Goal: Transaction & Acquisition: Purchase product/service

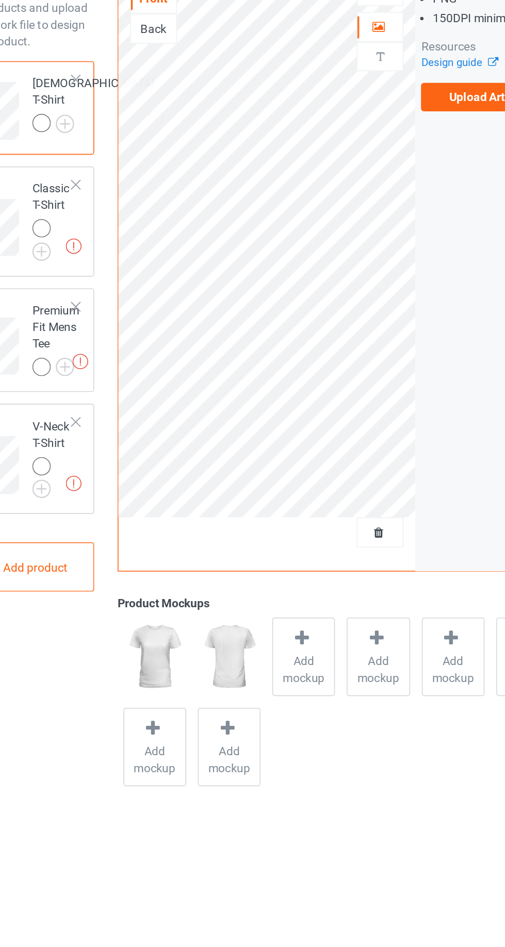
click at [134, 356] on div at bounding box center [137, 352] width 7 height 7
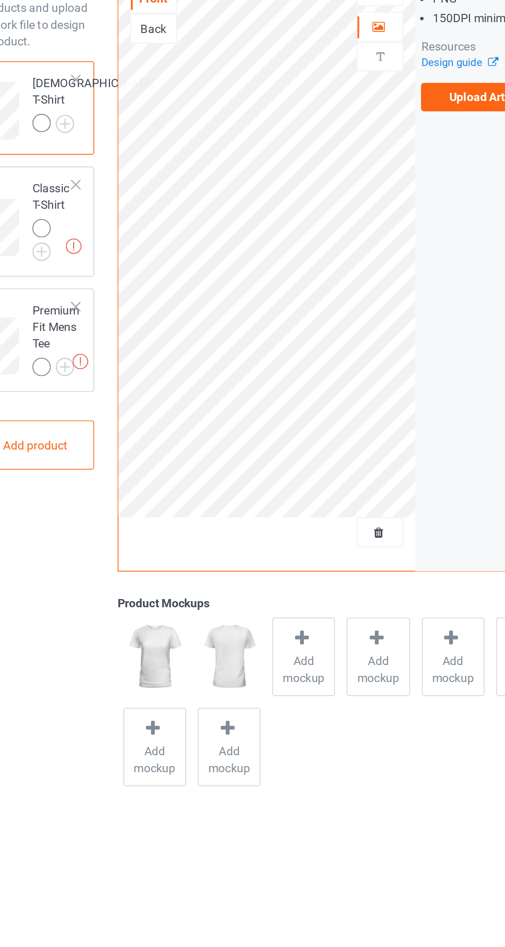
click at [135, 285] on div at bounding box center [137, 280] width 7 height 7
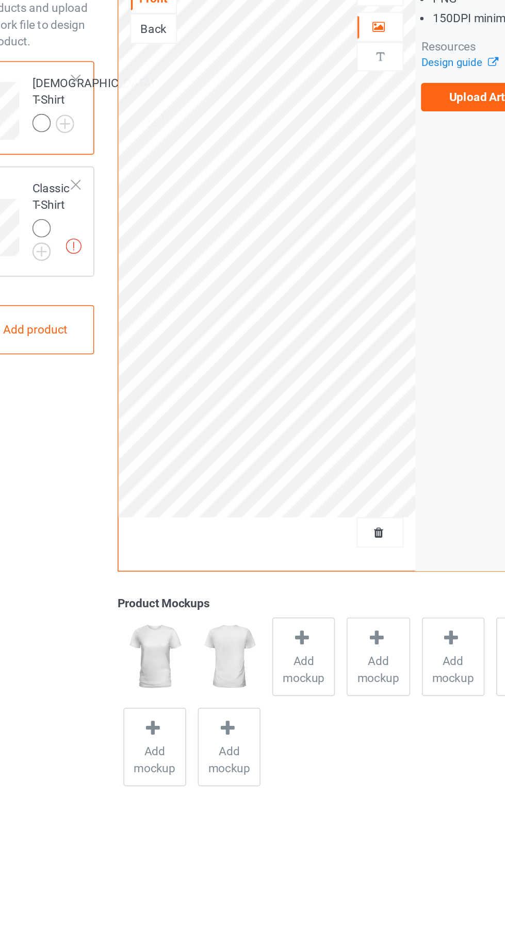
click at [140, 209] on div at bounding box center [137, 205] width 7 height 7
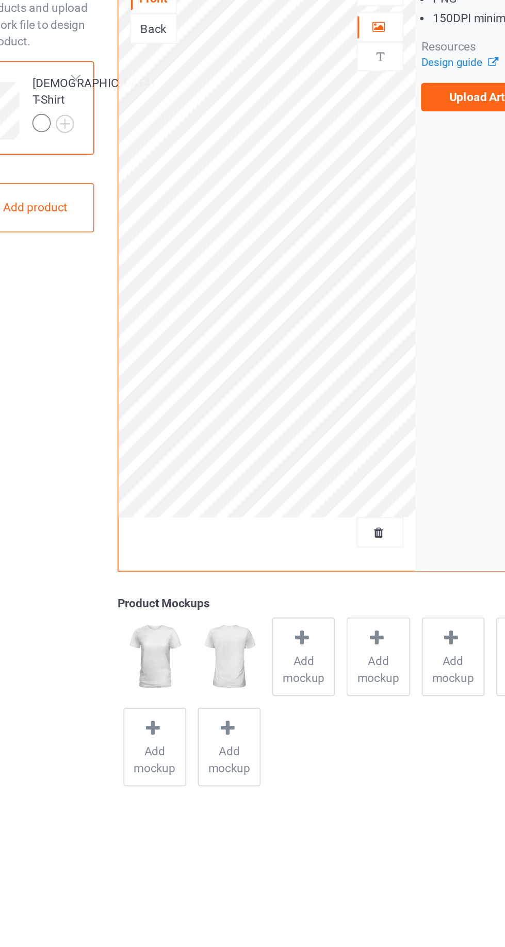
click at [139, 139] on div at bounding box center [137, 140] width 7 height 7
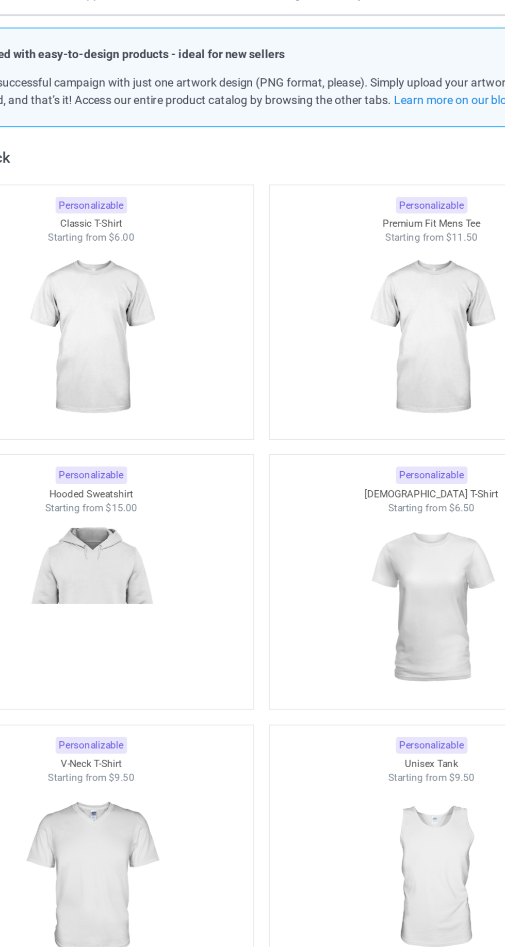
scroll to position [9, 0]
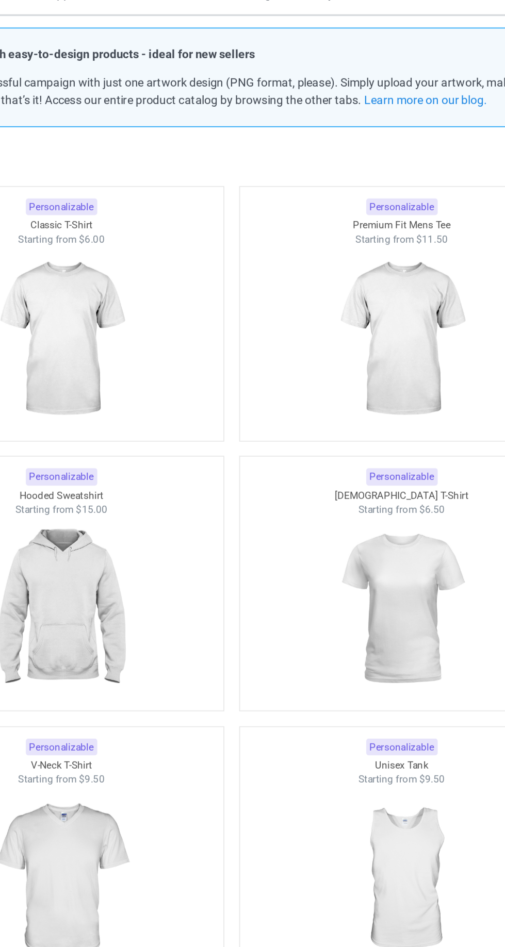
click at [332, 289] on img at bounding box center [358, 282] width 92 height 115
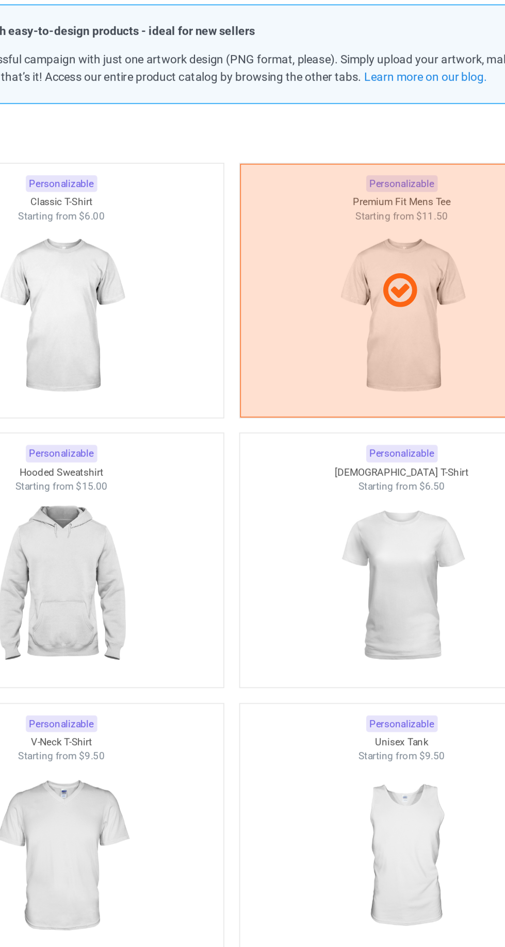
click at [160, 300] on img at bounding box center [147, 267] width 92 height 115
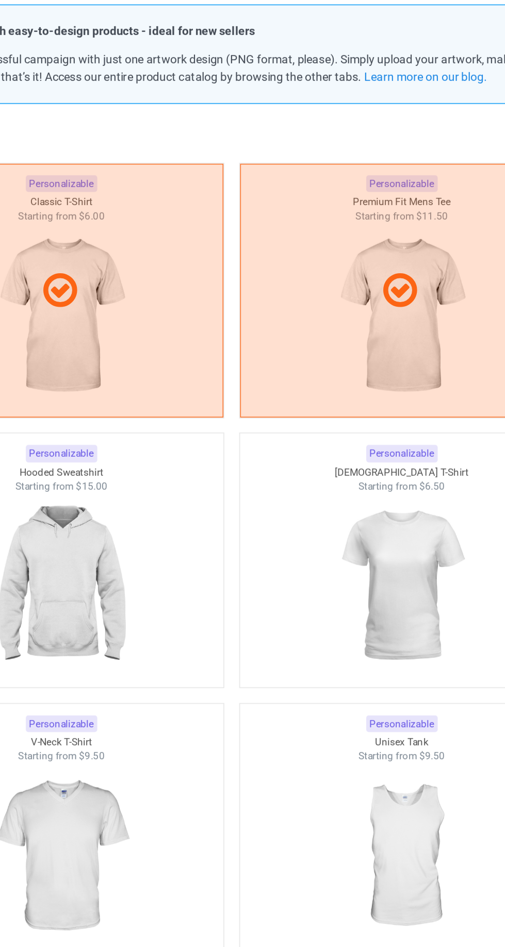
click at [356, 456] on img at bounding box center [358, 435] width 92 height 115
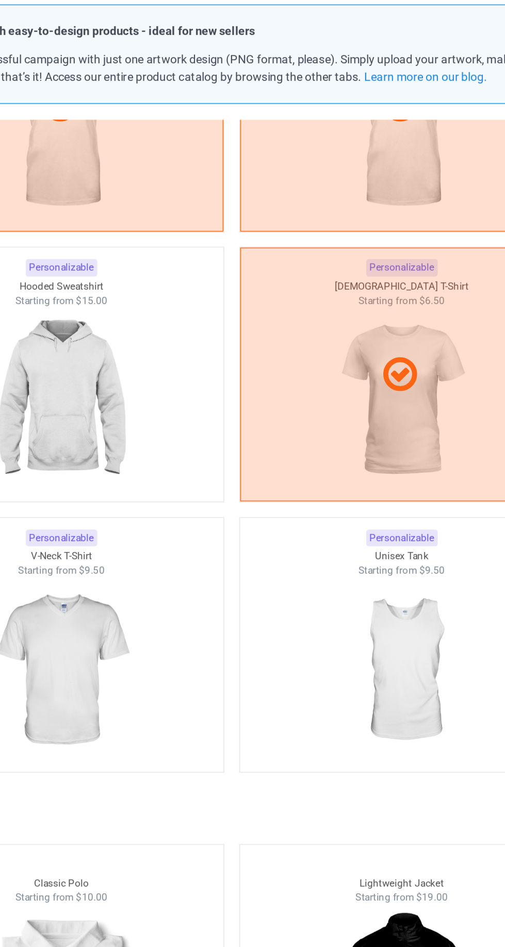
click at [162, 485] on img at bounding box center [147, 488] width 92 height 115
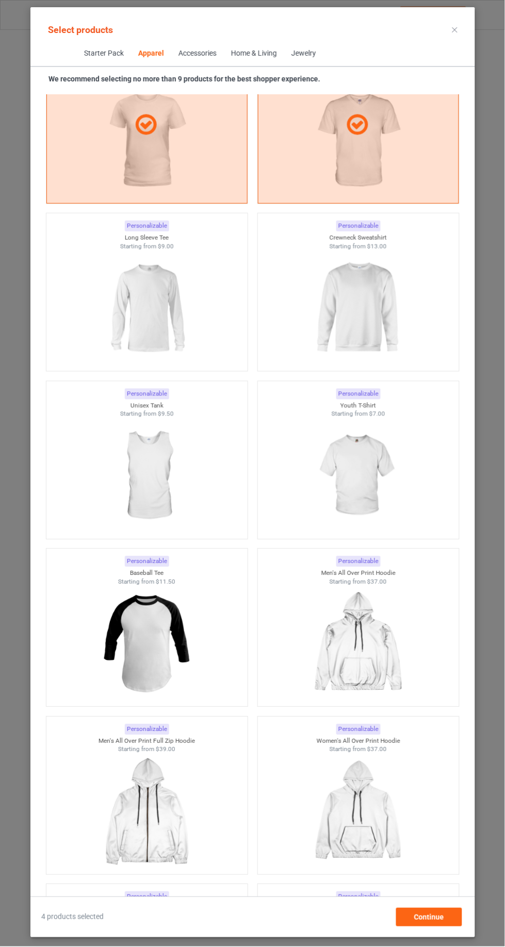
scroll to position [1113, 0]
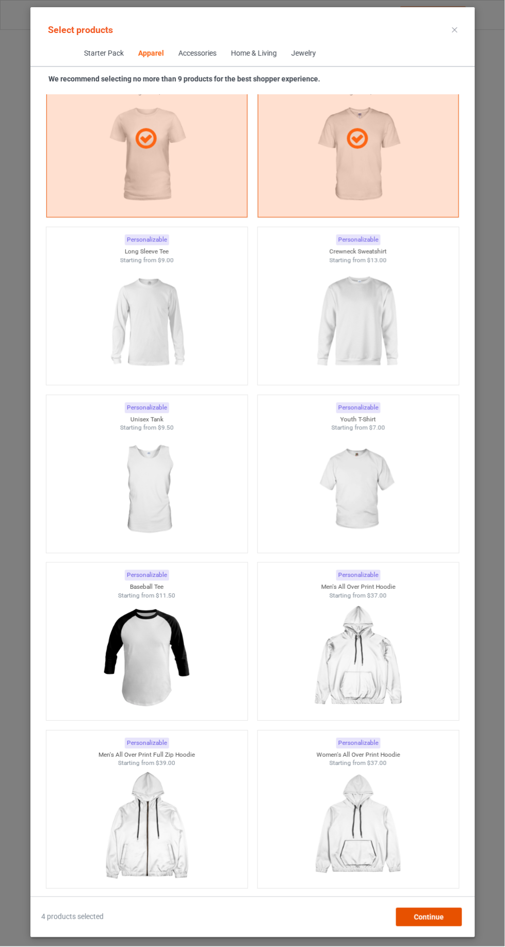
click at [450, 916] on div "Continue" at bounding box center [429, 917] width 66 height 19
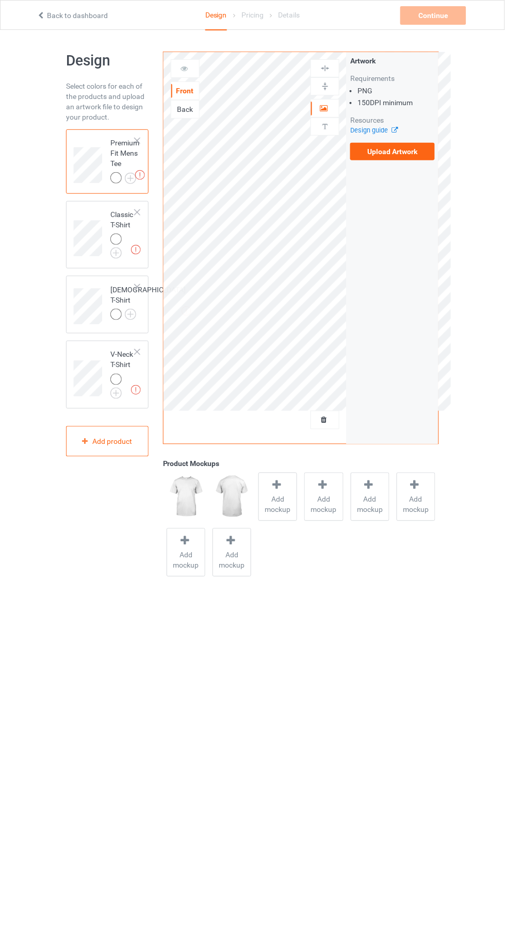
click at [364, 154] on label "Upload Artwork" at bounding box center [392, 152] width 85 height 18
click at [0, 0] on input "Upload Artwork" at bounding box center [0, 0] width 0 height 0
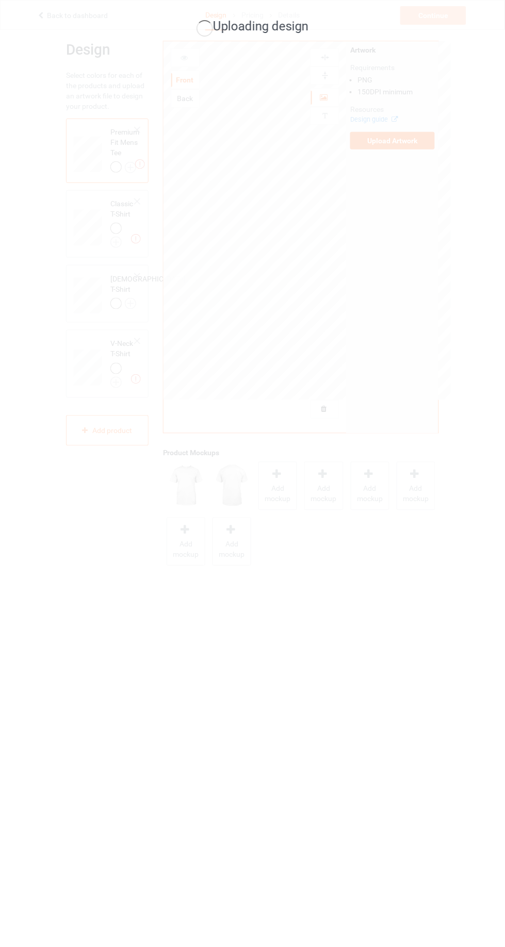
scroll to position [11, 0]
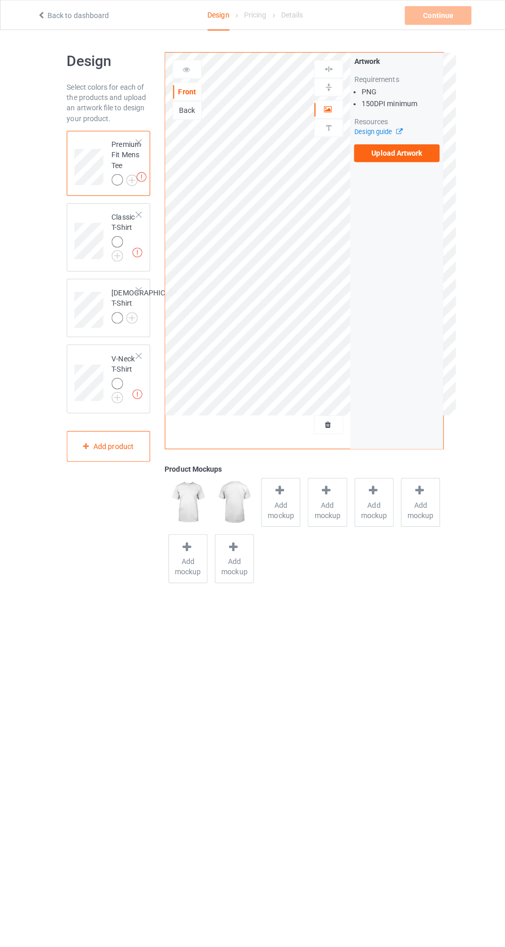
click at [387, 154] on label "Upload Artwork" at bounding box center [392, 152] width 85 height 18
click at [0, 0] on input "Upload Artwork" at bounding box center [0, 0] width 0 height 0
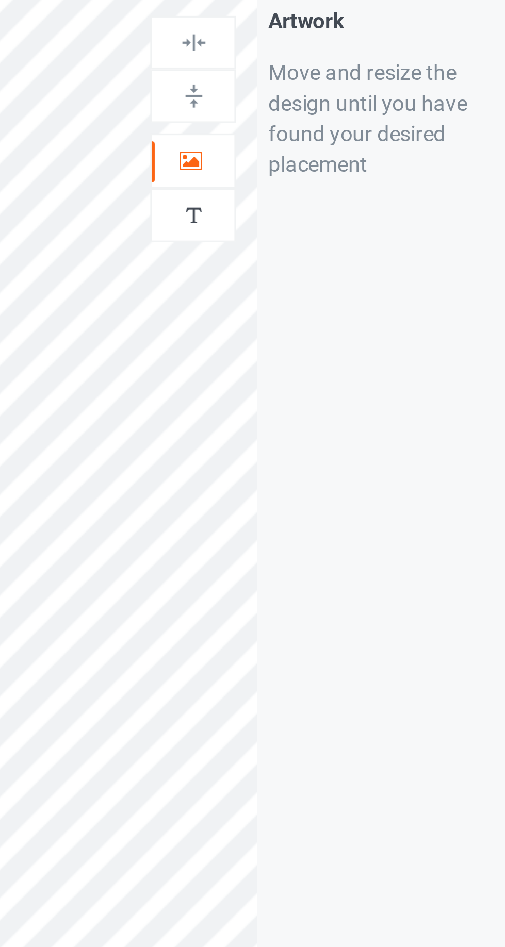
click at [317, 112] on div at bounding box center [325, 108] width 28 height 10
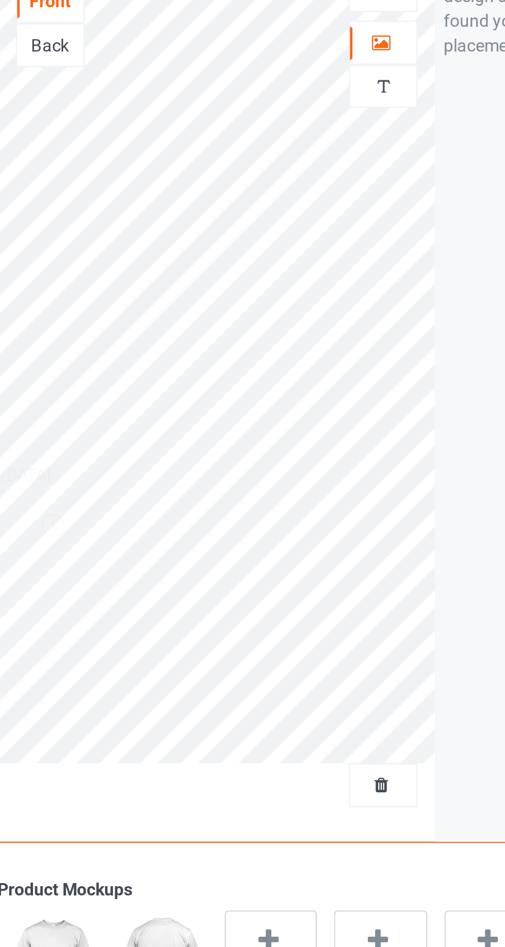
click at [337, 420] on div at bounding box center [325, 420] width 28 height 10
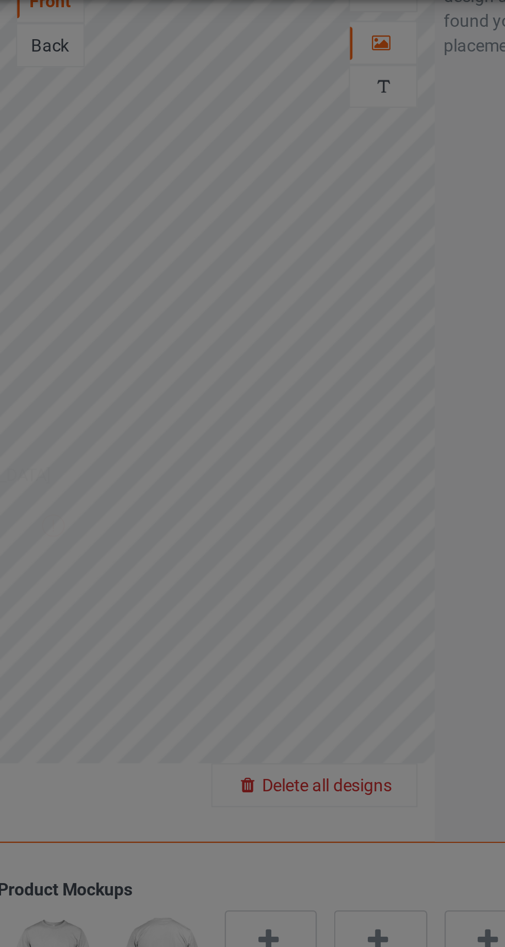
click at [329, 420] on div "Confirm Artwork Removal You are about to remove all designs from products in th…" at bounding box center [252, 473] width 505 height 947
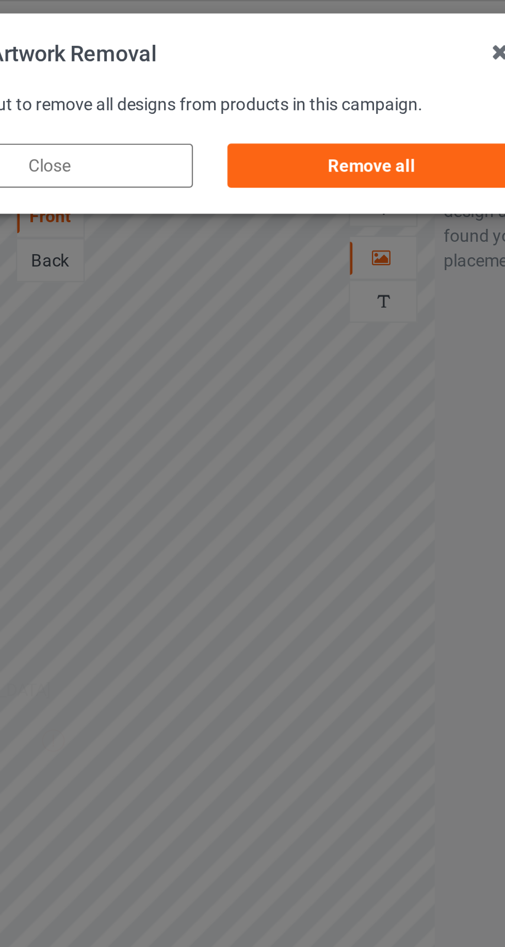
click at [272, 70] on div "Remove all" at bounding box center [320, 69] width 121 height 19
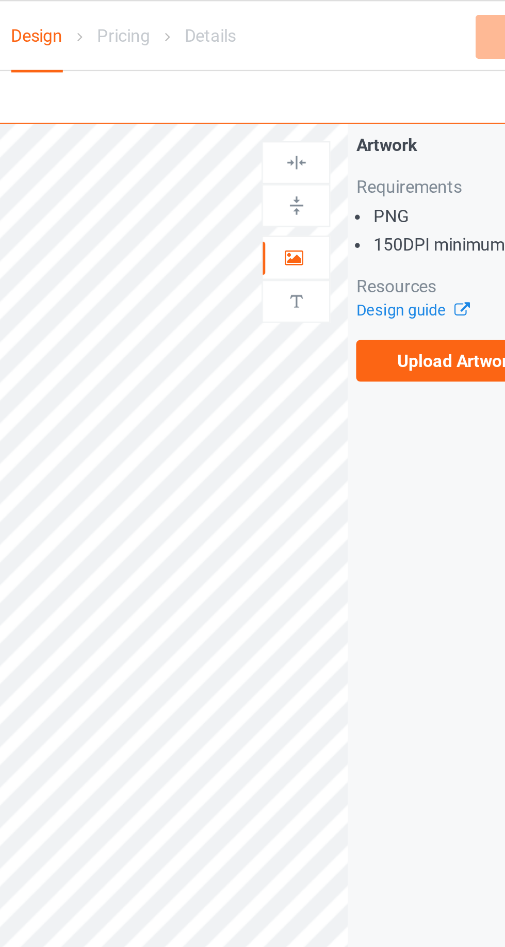
click at [360, 151] on label "Upload Artwork" at bounding box center [392, 152] width 85 height 18
click at [0, 0] on input "Upload Artwork" at bounding box center [0, 0] width 0 height 0
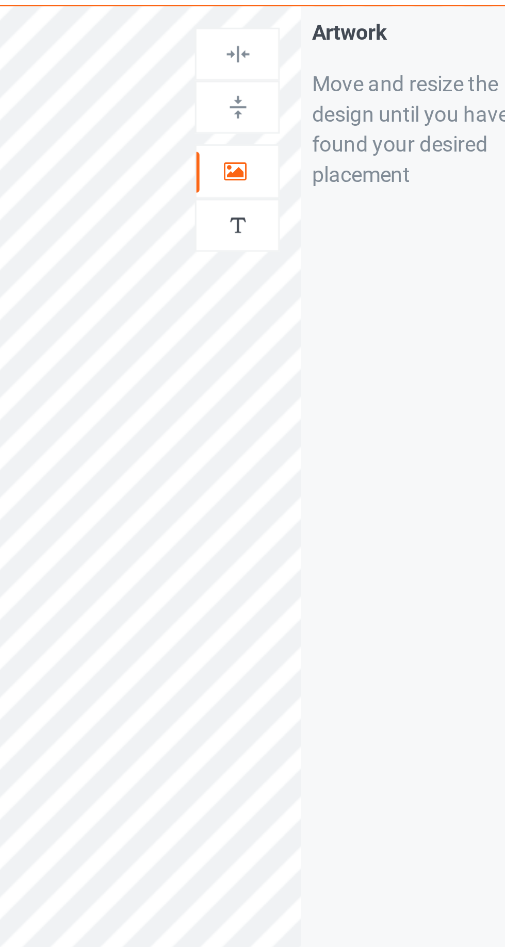
click at [319, 104] on div at bounding box center [325, 108] width 28 height 10
click at [326, 85] on img at bounding box center [325, 86] width 10 height 10
click at [318, 63] on div at bounding box center [325, 68] width 28 height 10
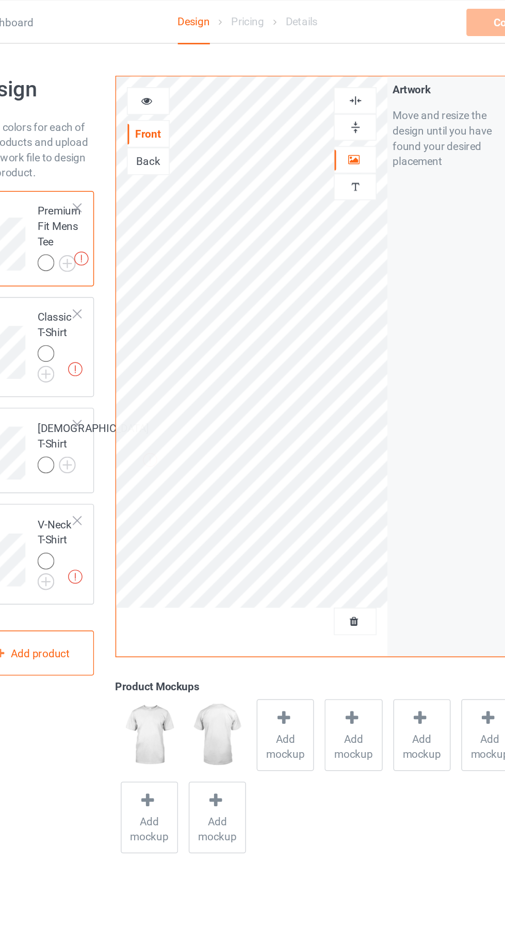
click at [334, 421] on div at bounding box center [325, 420] width 28 height 10
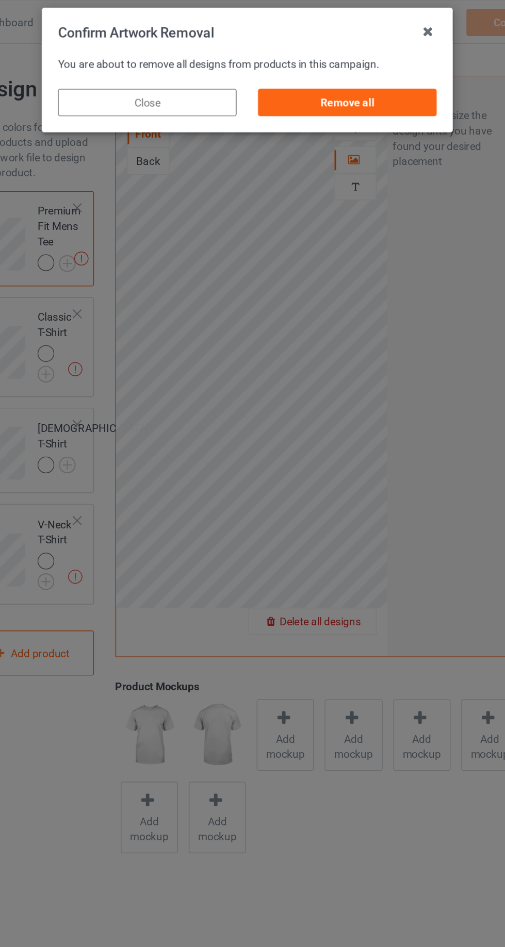
click at [297, 69] on div "Remove all" at bounding box center [320, 69] width 121 height 19
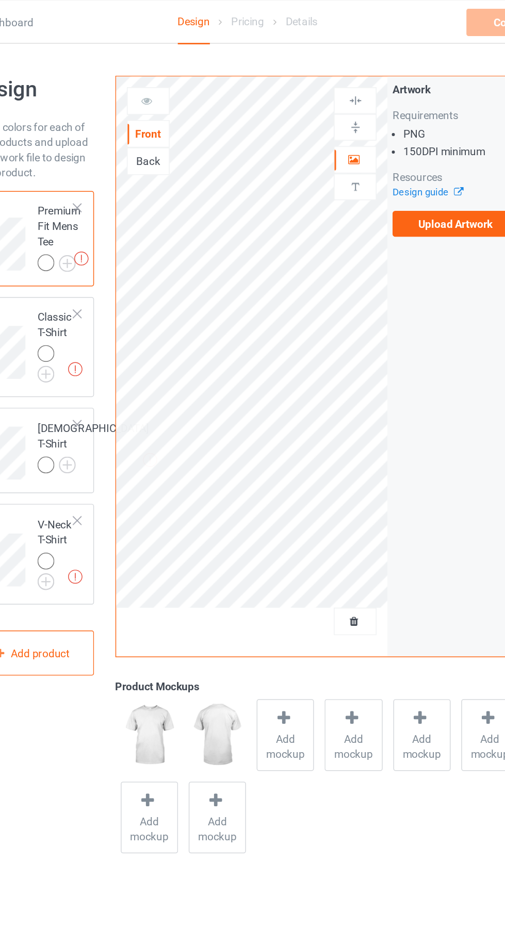
click at [369, 152] on label "Upload Artwork" at bounding box center [392, 152] width 85 height 18
click at [0, 0] on input "Upload Artwork" at bounding box center [0, 0] width 0 height 0
